Goal: Task Accomplishment & Management: Use online tool/utility

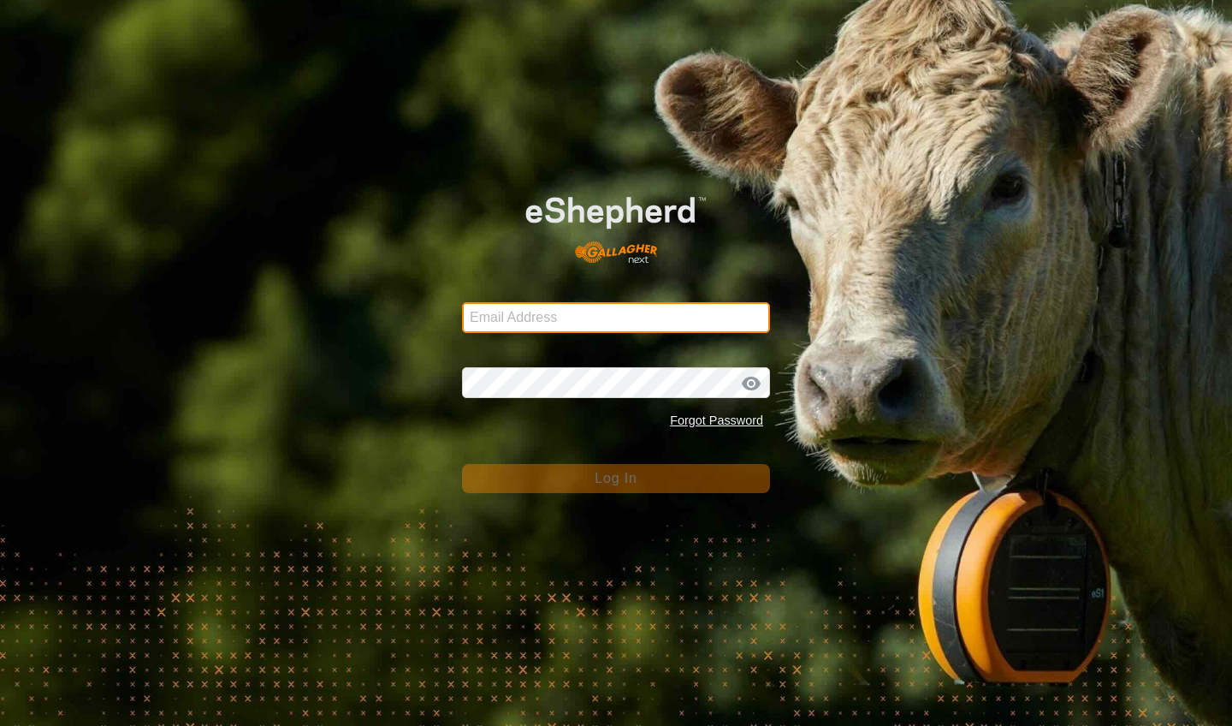
type input "byrongagne@gmail.com"
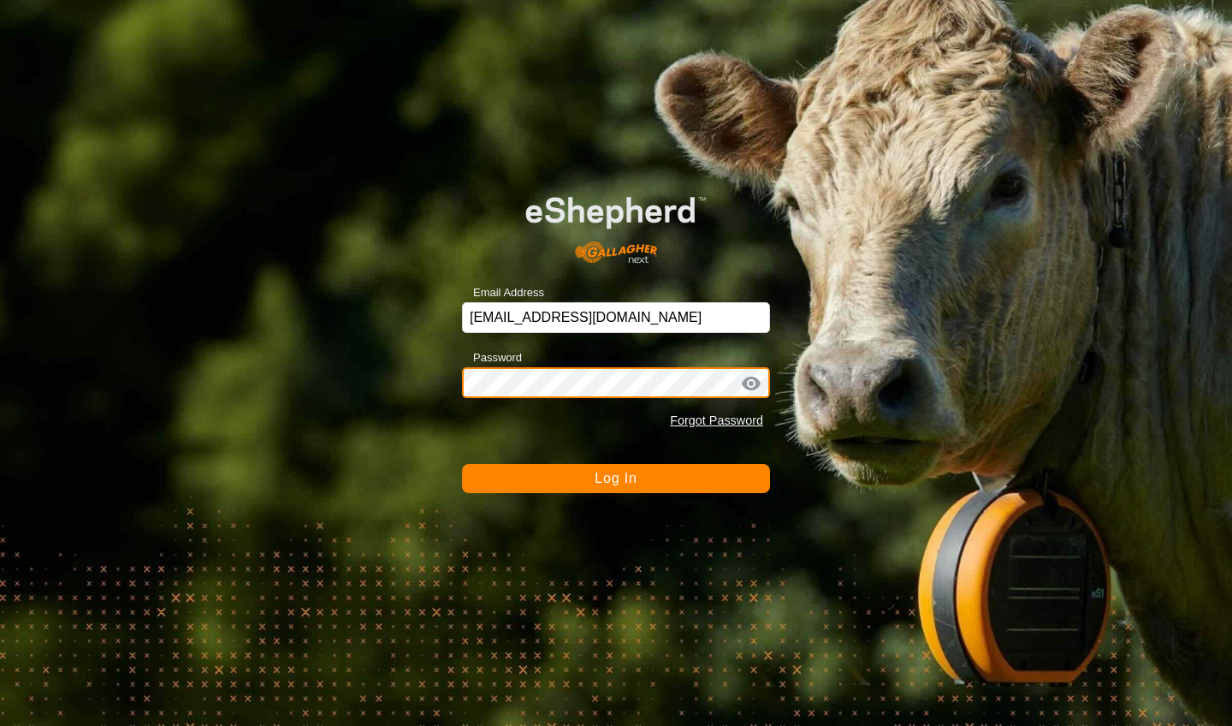
click at [616, 478] on button "Log In" at bounding box center [616, 478] width 308 height 29
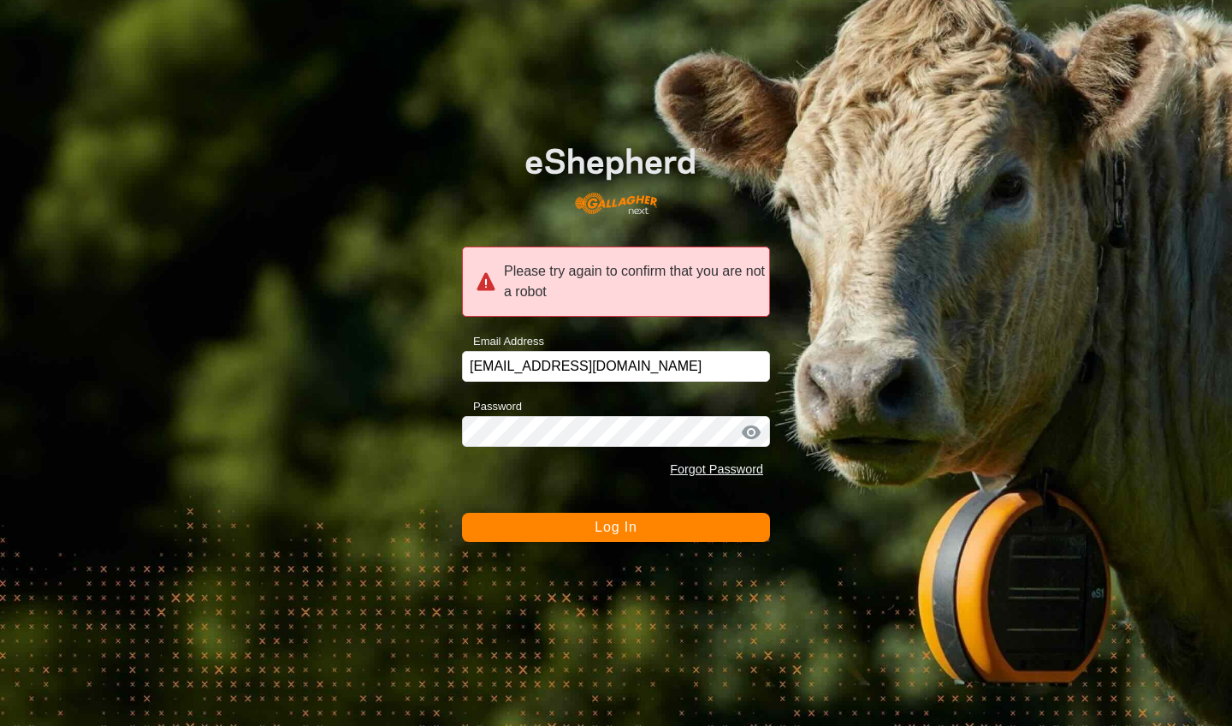
click at [566, 537] on button "Log In" at bounding box center [616, 527] width 308 height 29
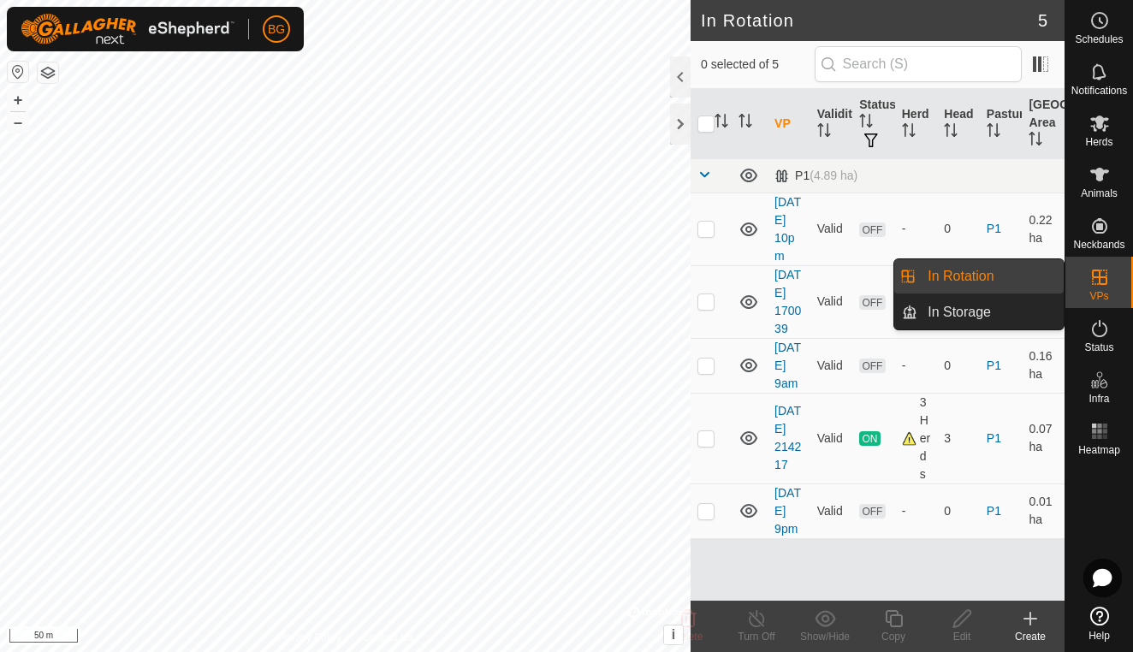
click at [978, 271] on link "In Rotation" at bounding box center [990, 276] width 146 height 34
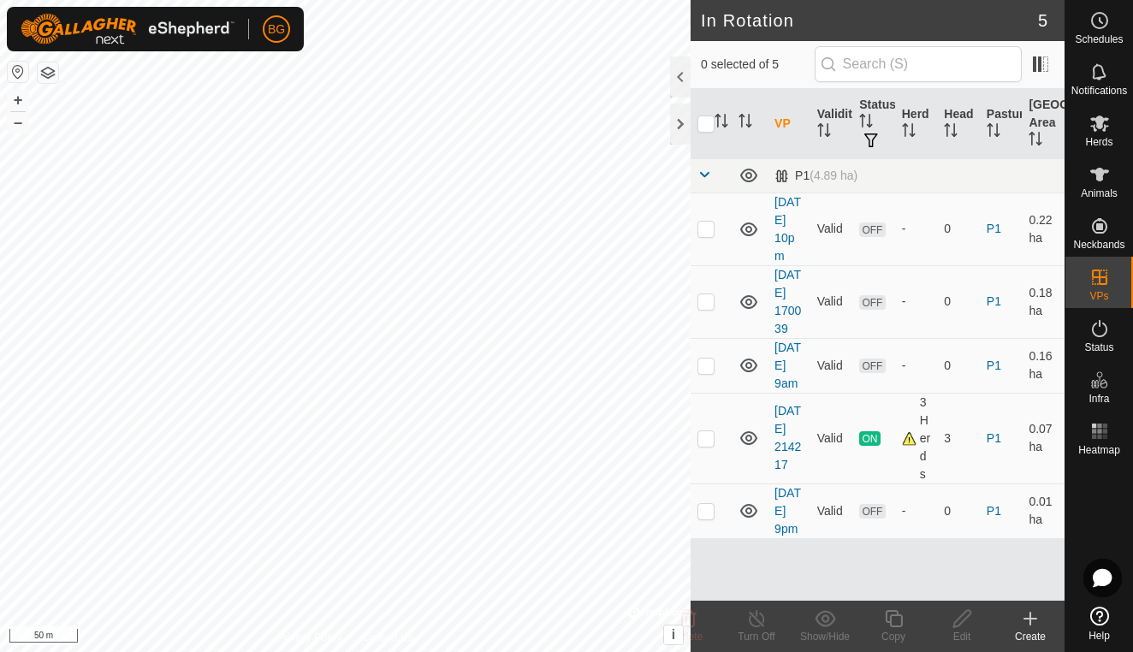
click at [1035, 624] on icon at bounding box center [1030, 618] width 21 height 21
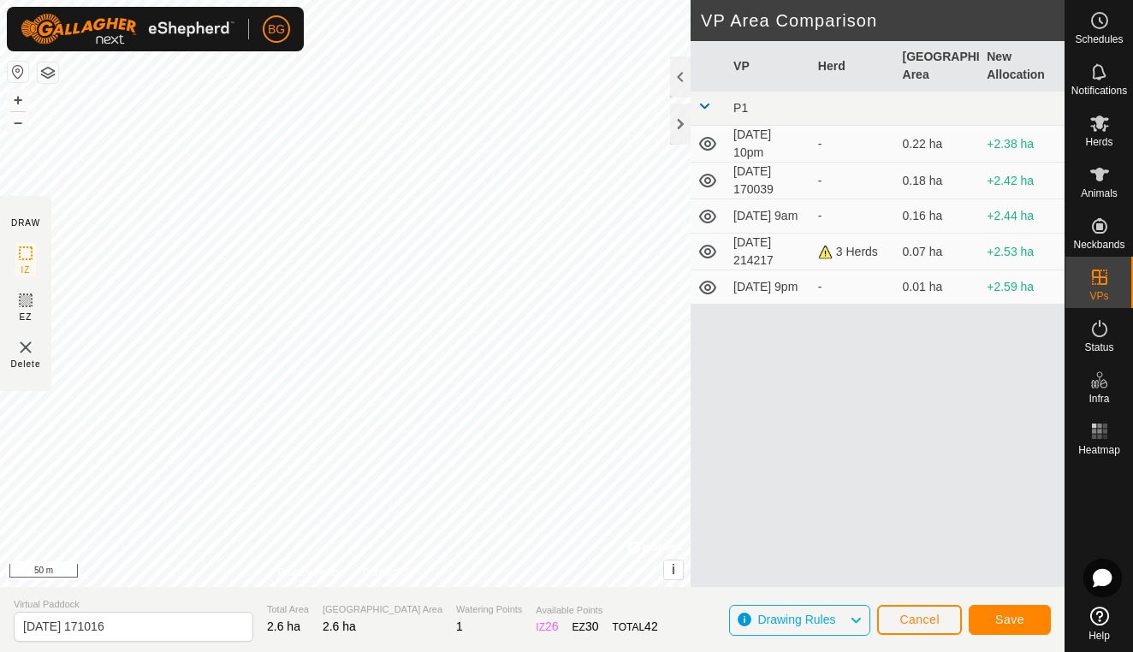
click at [1004, 614] on span "Save" at bounding box center [1009, 620] width 29 height 14
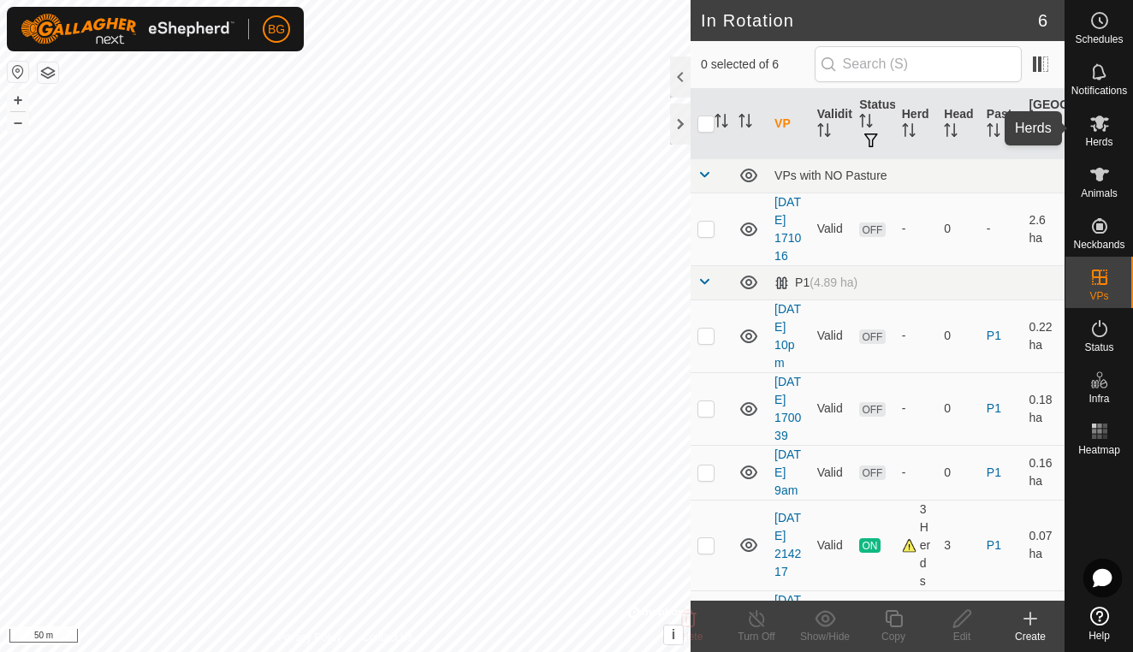
click at [1095, 137] on span "Herds" at bounding box center [1098, 142] width 27 height 10
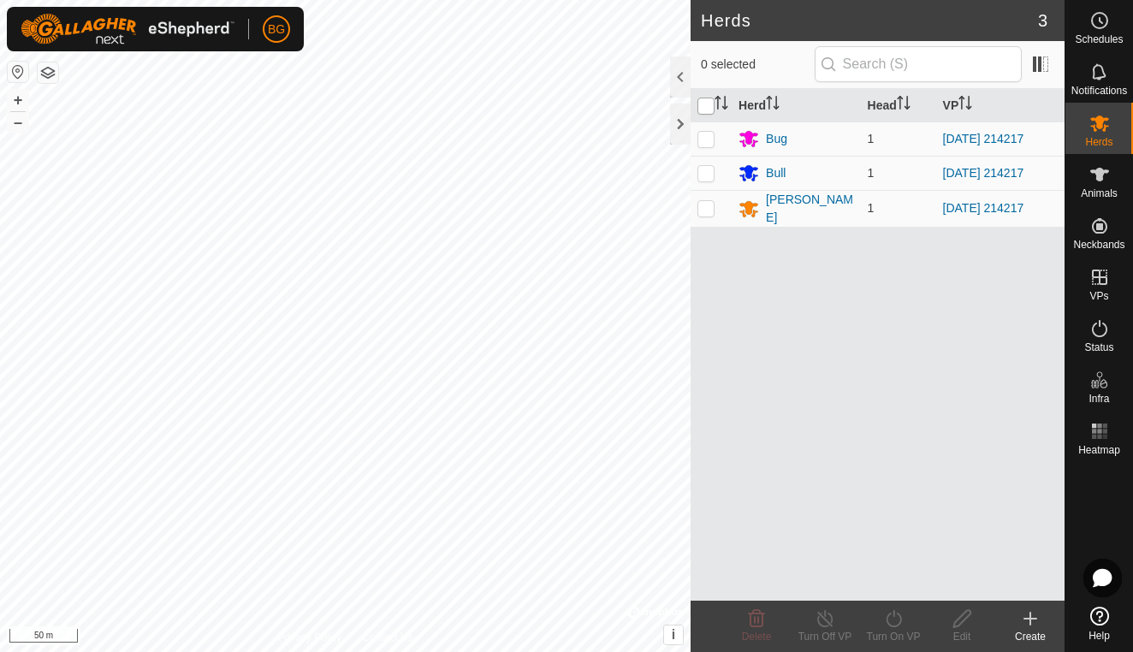
click at [711, 104] on input "checkbox" at bounding box center [705, 106] width 17 height 17
checkbox input "true"
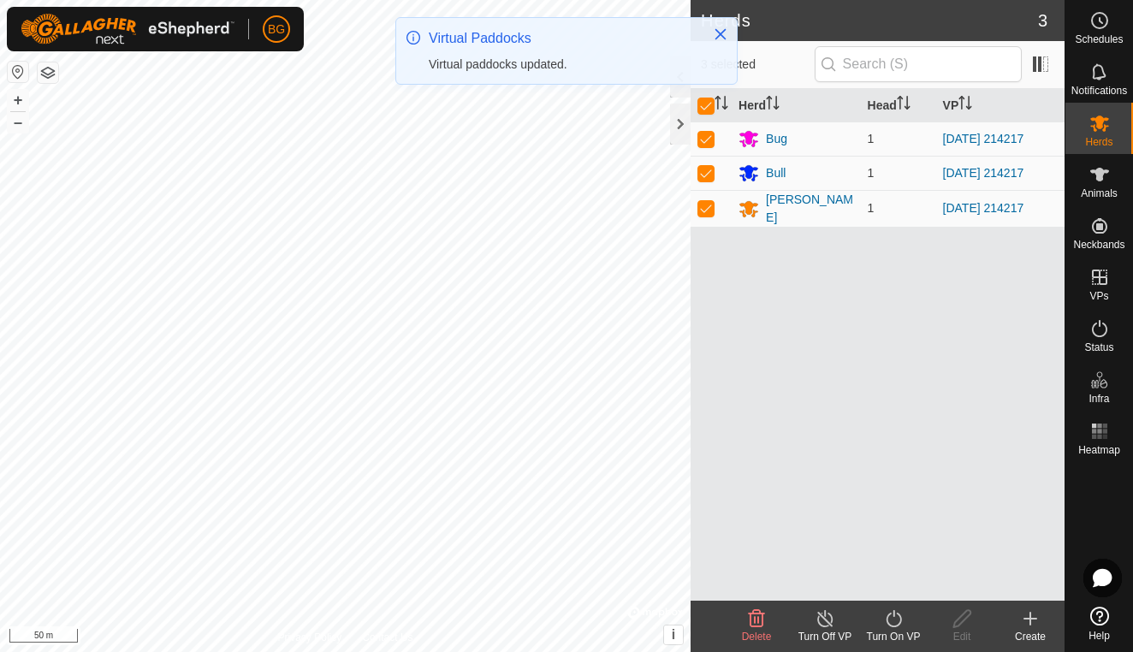
click at [899, 622] on icon at bounding box center [893, 618] width 21 height 21
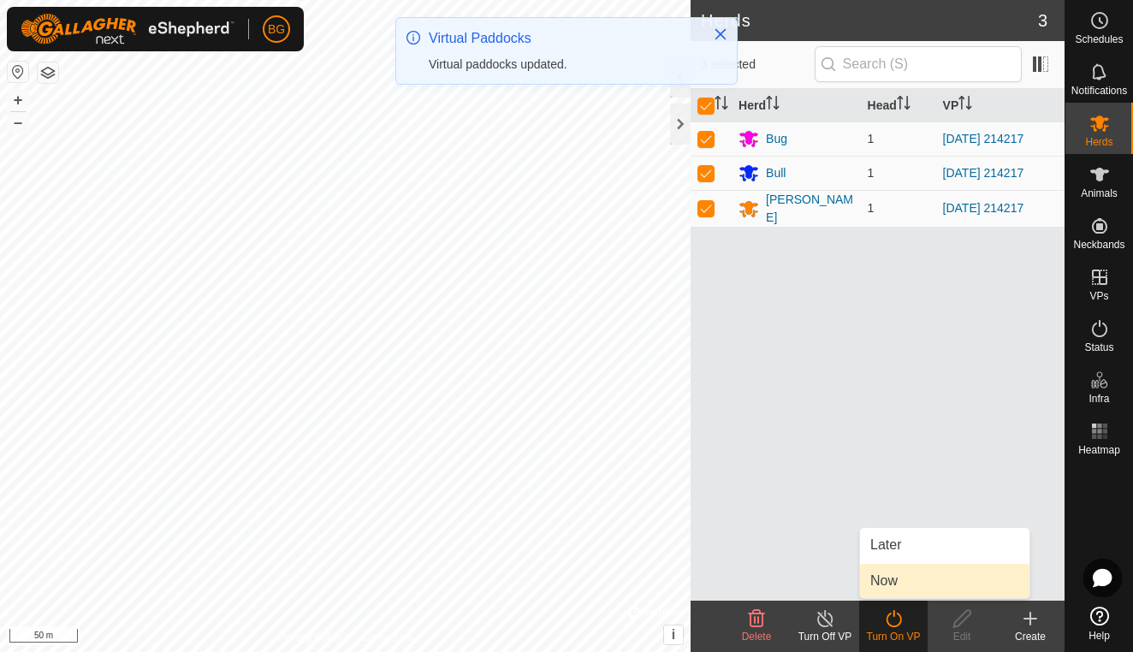
click at [893, 590] on link "Now" at bounding box center [944, 581] width 169 height 34
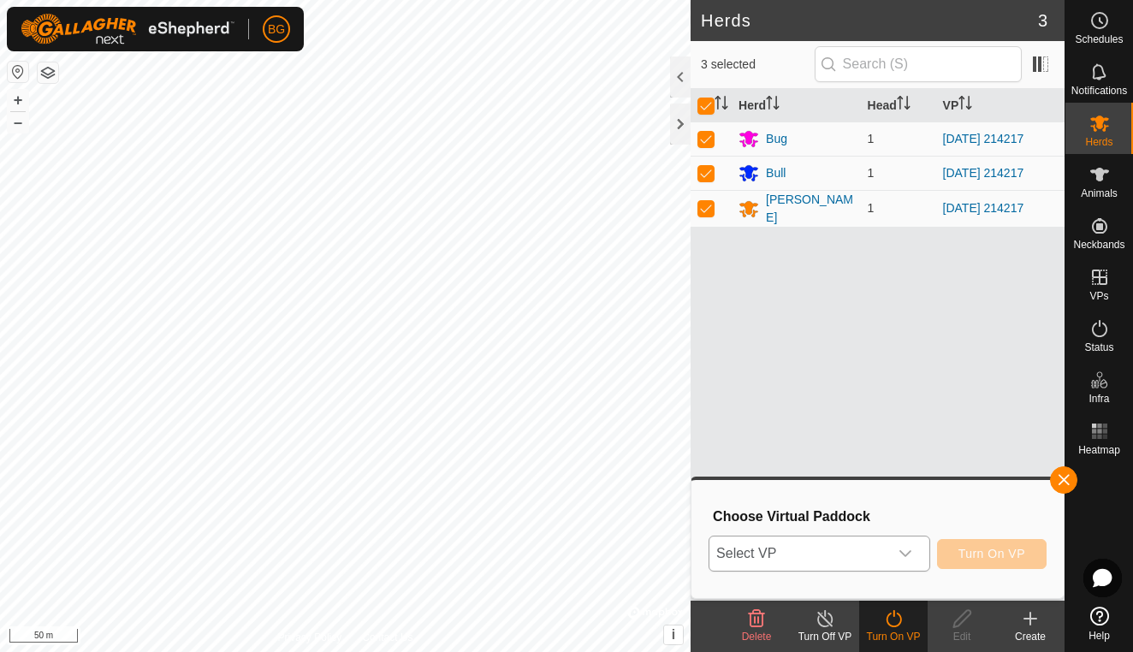
click at [899, 555] on icon "dropdown trigger" at bounding box center [906, 554] width 14 height 14
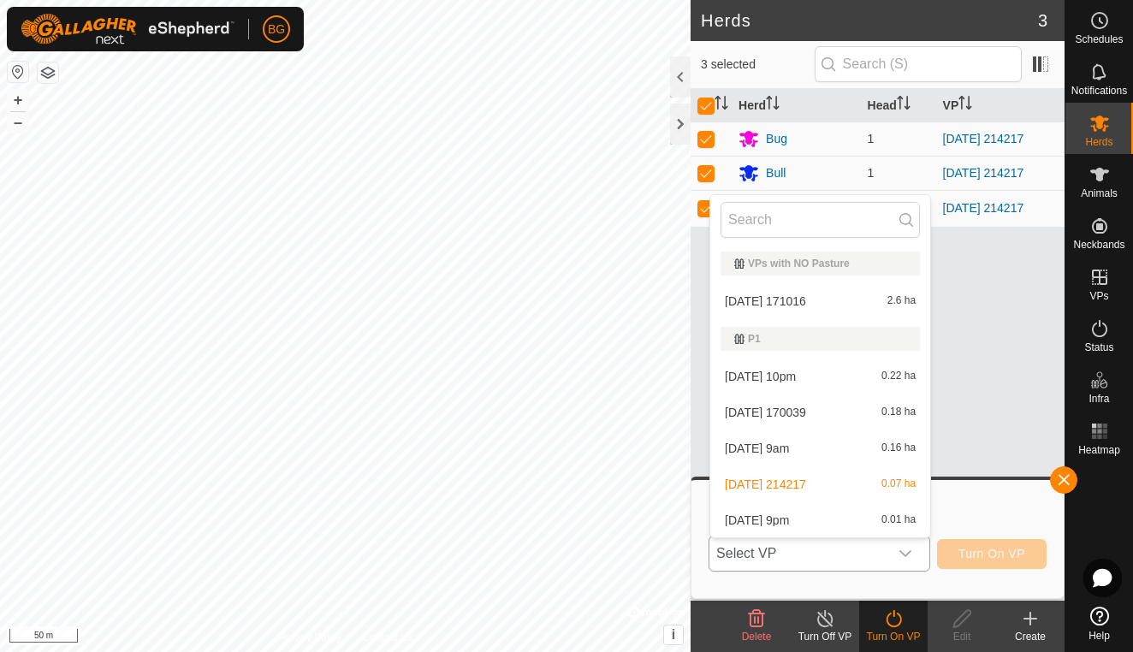
click at [815, 303] on li "[DATE] 171016 2.6 ha" at bounding box center [820, 301] width 220 height 34
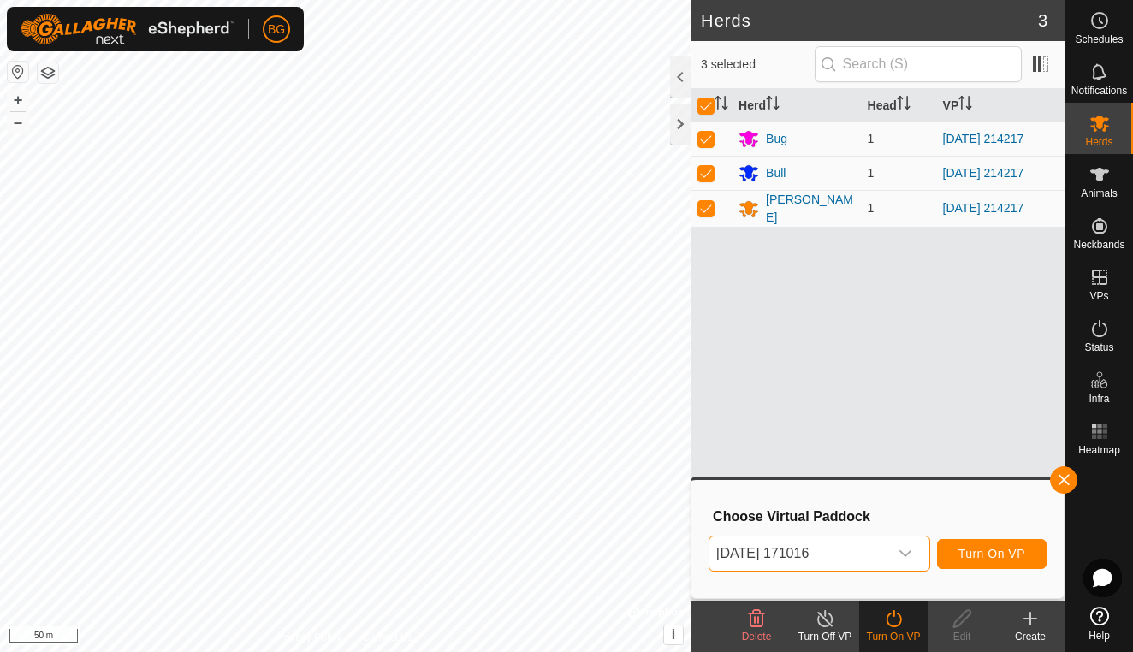
click at [980, 562] on button "Turn On VP" at bounding box center [992, 554] width 110 height 30
